Goal: Book appointment/travel/reservation

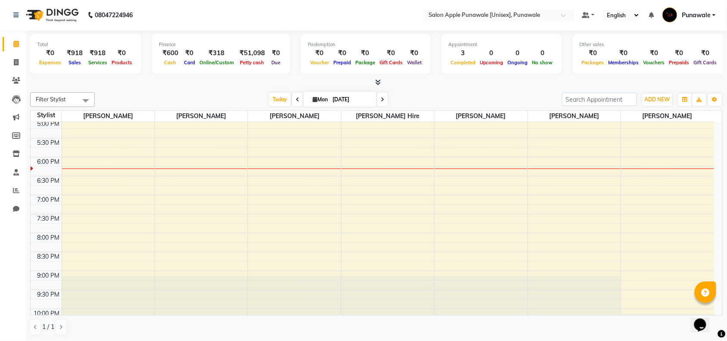
scroll to position [307, 0]
click at [630, 187] on div "9:00 AM 9:30 AM 10:00 AM 10:30 AM 11:00 AM 11:30 AM 12:00 PM 12:30 PM 1:00 PM 1…" at bounding box center [372, 80] width 683 height 530
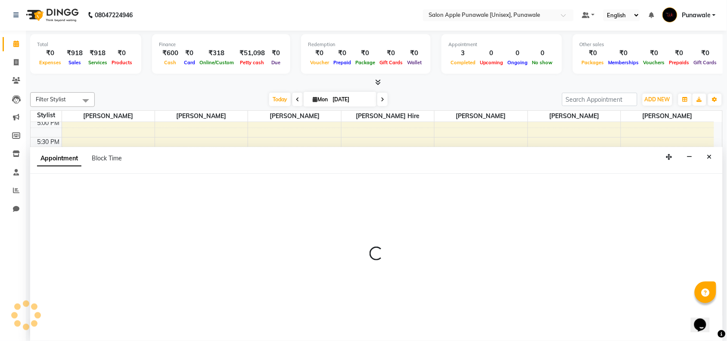
select select "88723"
select select "1110"
select select "tentative"
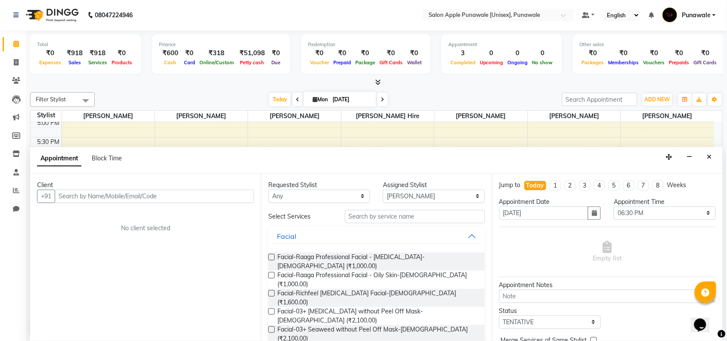
click at [87, 197] on input "text" at bounding box center [154, 195] width 199 height 13
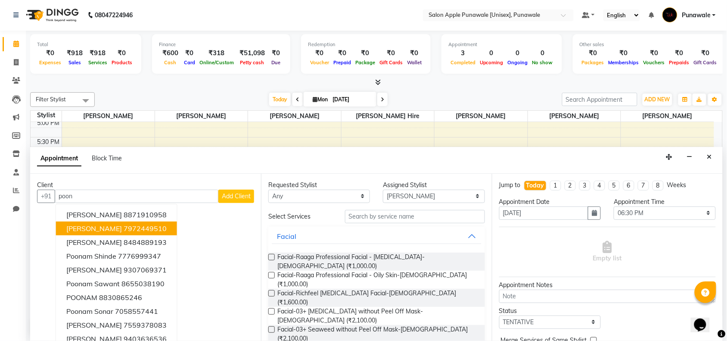
click at [145, 230] on ngb-highlight "7972449510" at bounding box center [145, 228] width 43 height 9
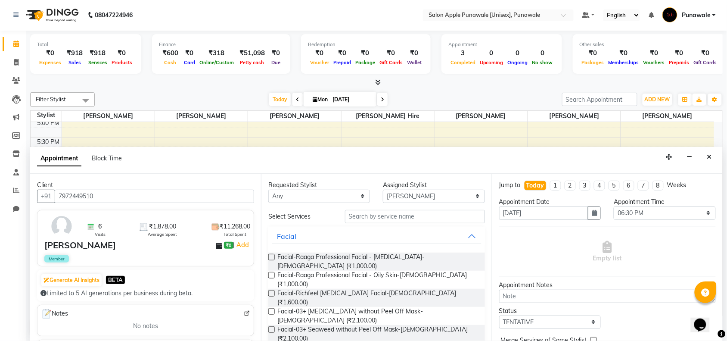
type input "7972449510"
click at [395, 220] on input "text" at bounding box center [415, 216] width 140 height 13
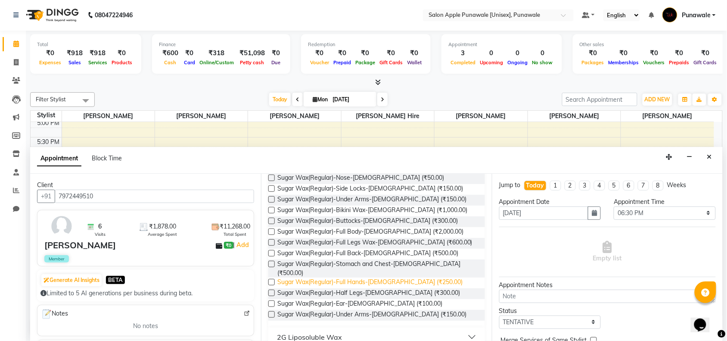
scroll to position [249, 0]
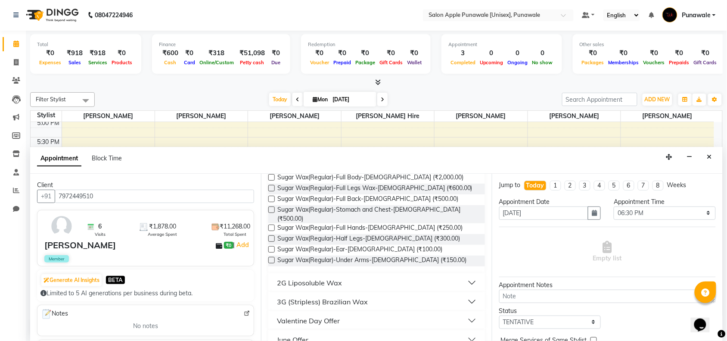
type input "wax"
click at [338, 277] on div "2G Liposoluble Wax" at bounding box center [309, 282] width 65 height 10
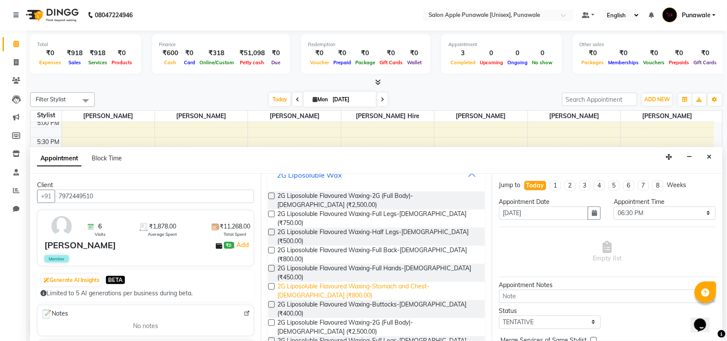
scroll to position [302, 0]
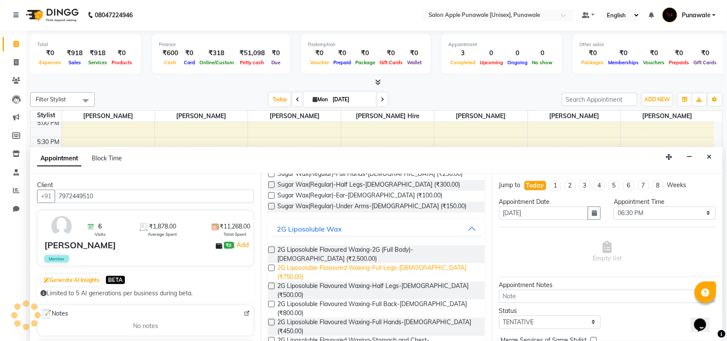
click at [408, 263] on span "2G Liposoluble Flavoured Waxing-Full Legs-[DEMOGRAPHIC_DATA] (₹750.00)" at bounding box center [377, 272] width 201 height 18
checkbox input "false"
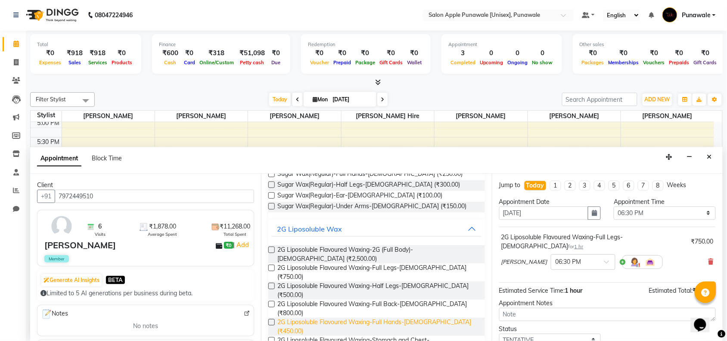
click at [400, 317] on span "2G Liposoluble Flavoured Waxing-Full Hands-[DEMOGRAPHIC_DATA] (₹450.00)" at bounding box center [377, 326] width 201 height 18
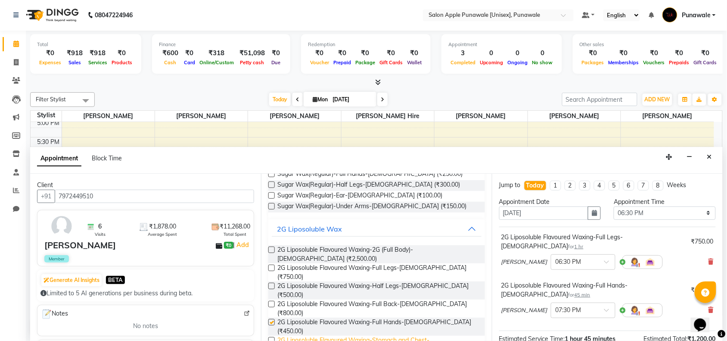
checkbox input "false"
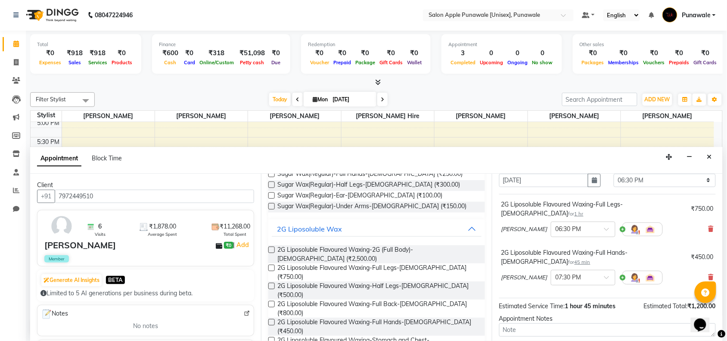
scroll to position [91, 0]
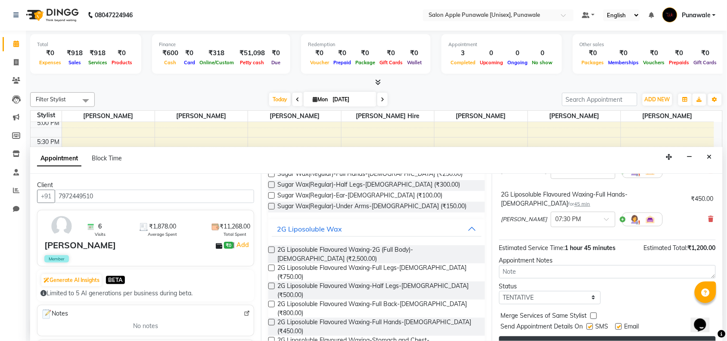
click at [569, 336] on button "Book" at bounding box center [607, 344] width 217 height 16
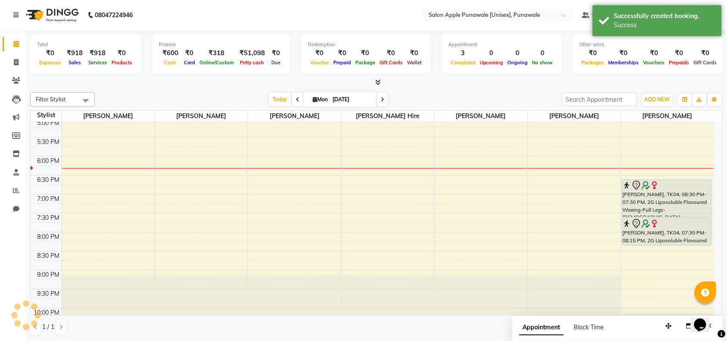
scroll to position [0, 0]
